Goal: Information Seeking & Learning: Learn about a topic

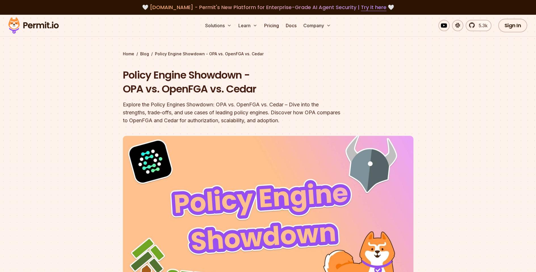
click at [46, 26] on img at bounding box center [34, 25] width 56 height 19
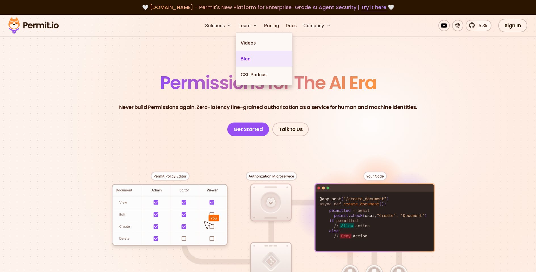
click at [250, 60] on link "Blog" at bounding box center [264, 59] width 56 height 16
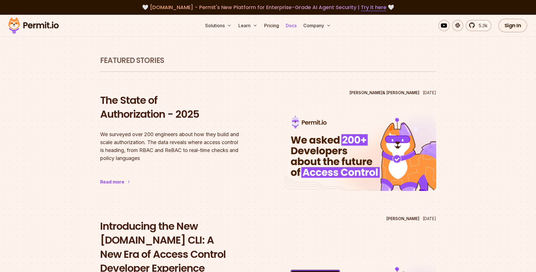
click at [289, 26] on link "Docs" at bounding box center [290, 25] width 15 height 11
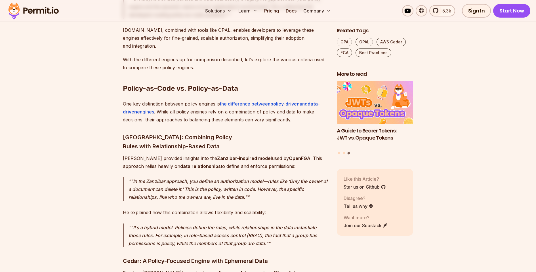
scroll to position [1394, 0]
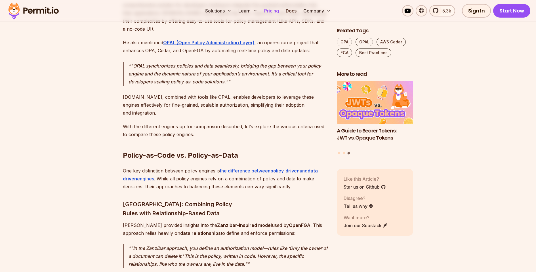
click at [271, 11] on link "Pricing" at bounding box center [271, 10] width 19 height 11
